Goal: Task Accomplishment & Management: Complete application form

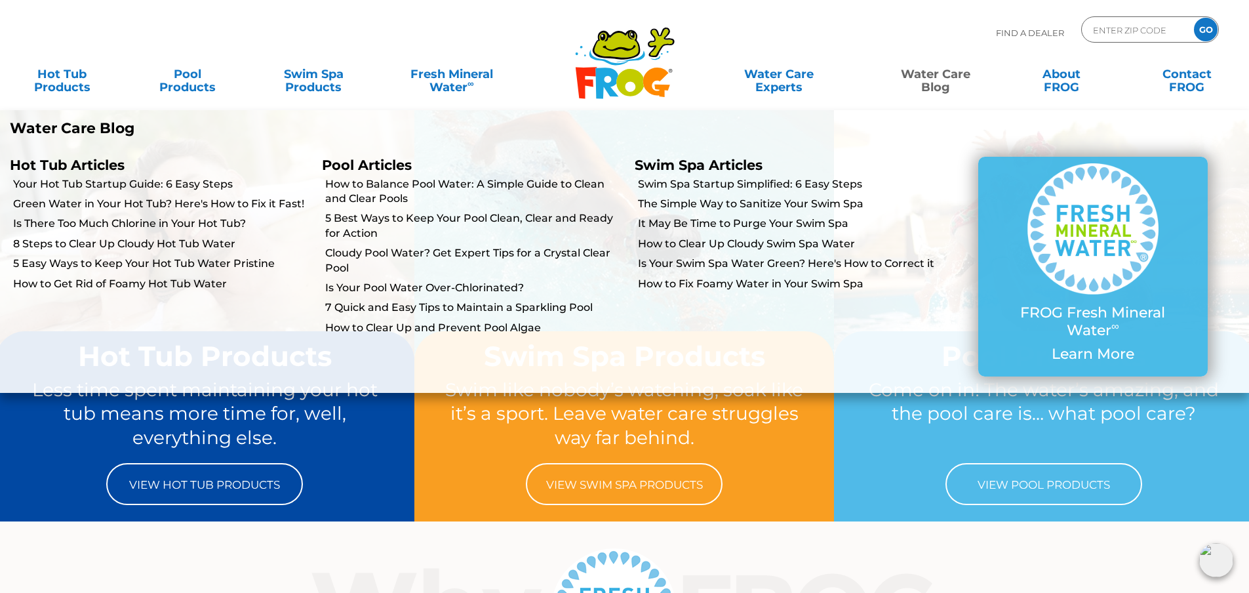
click at [928, 80] on link "Water Care Blog" at bounding box center [935, 74] width 98 height 26
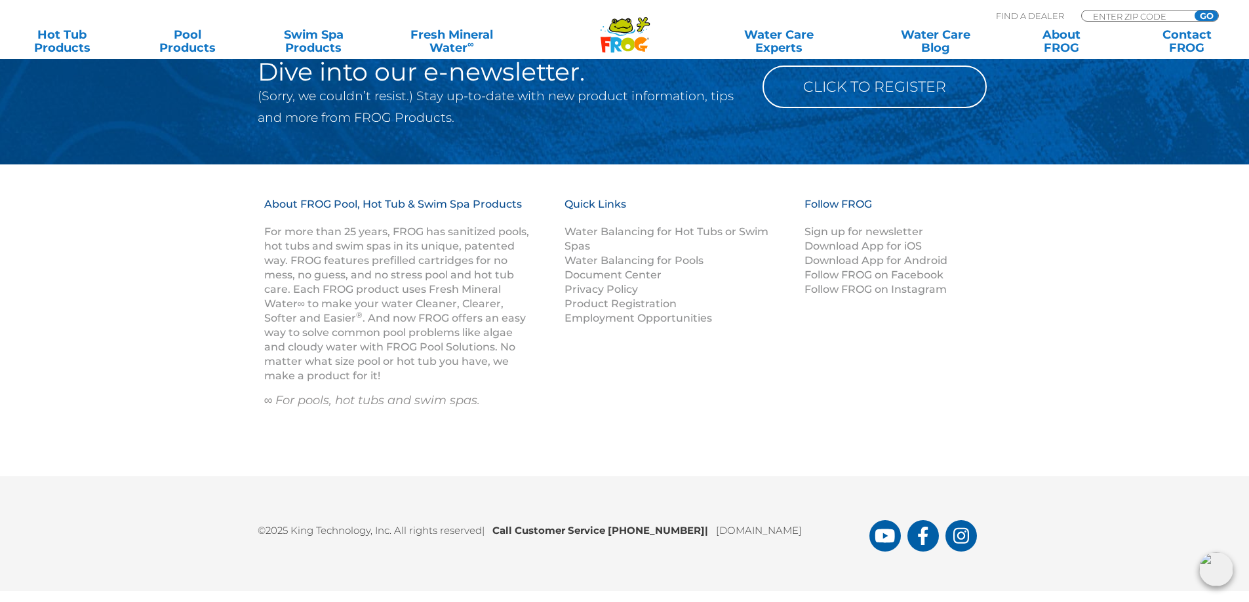
scroll to position [2466, 0]
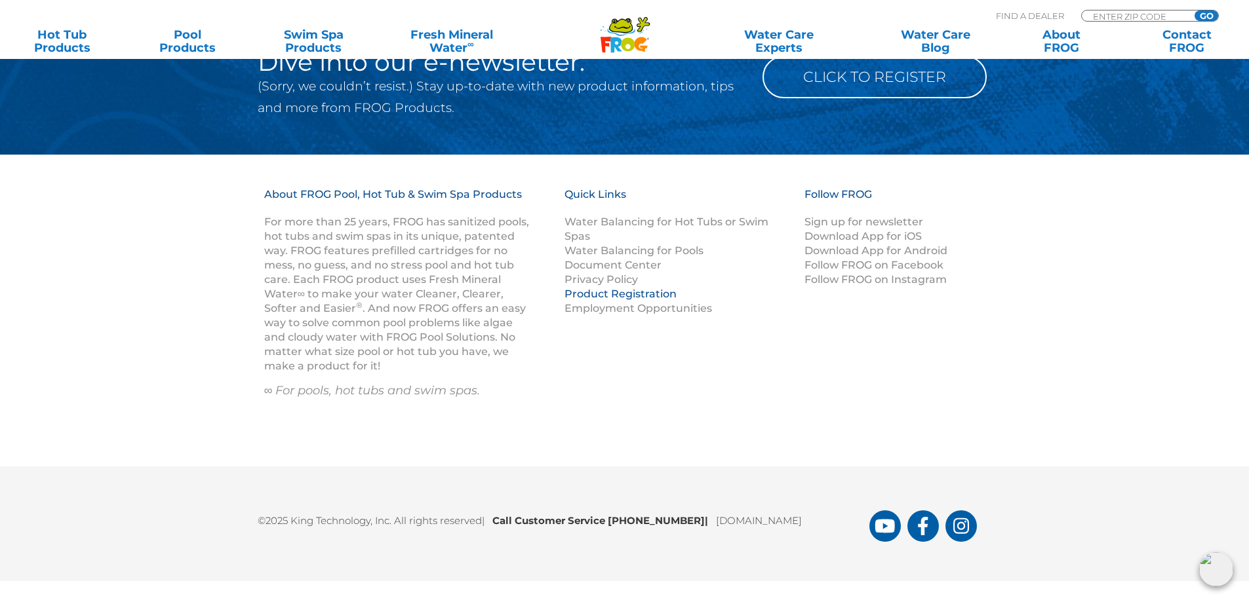
click at [611, 292] on link "Product Registration" at bounding box center [620, 294] width 112 height 12
